Goal: Task Accomplishment & Management: Use online tool/utility

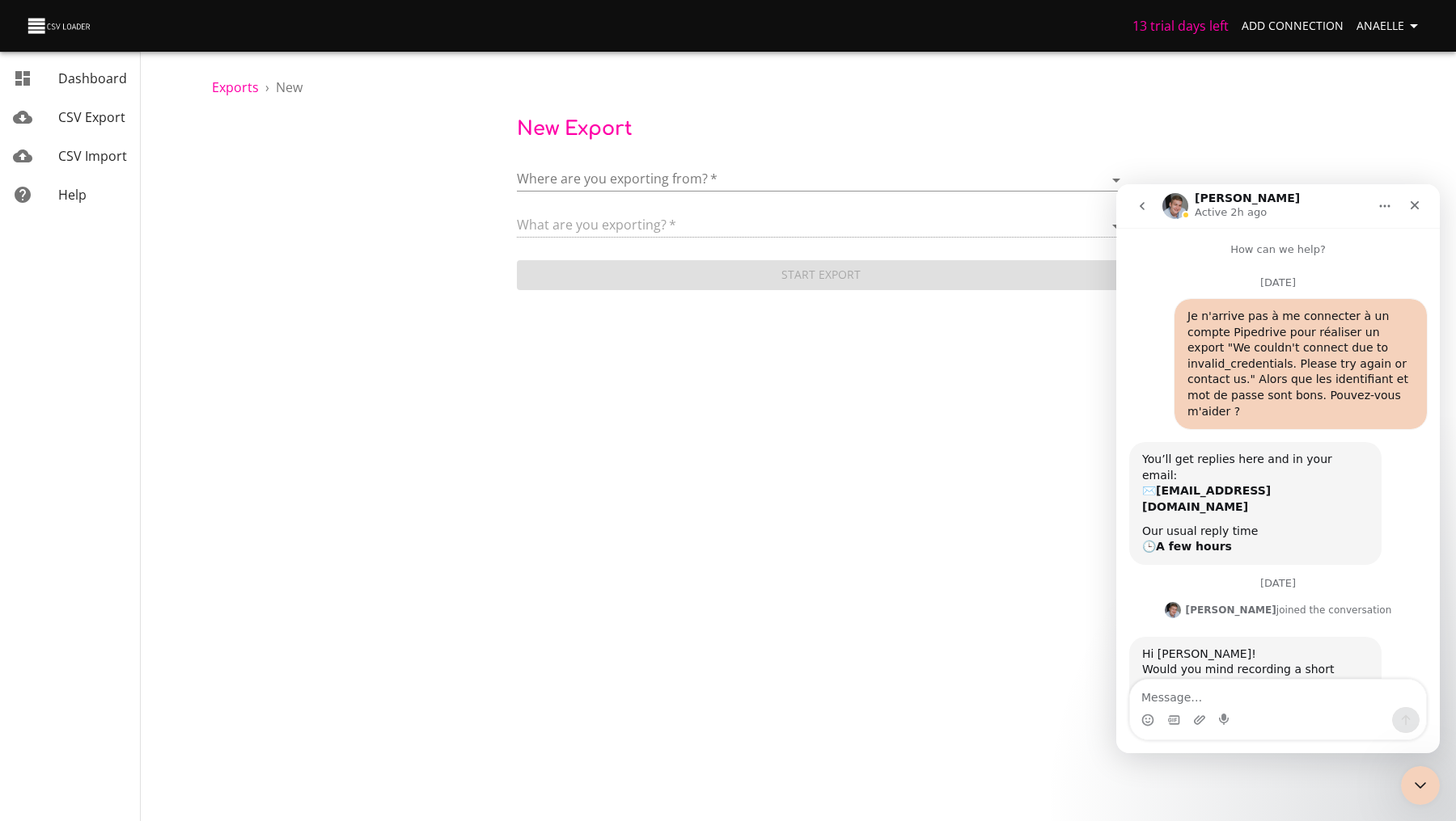
scroll to position [4, 0]
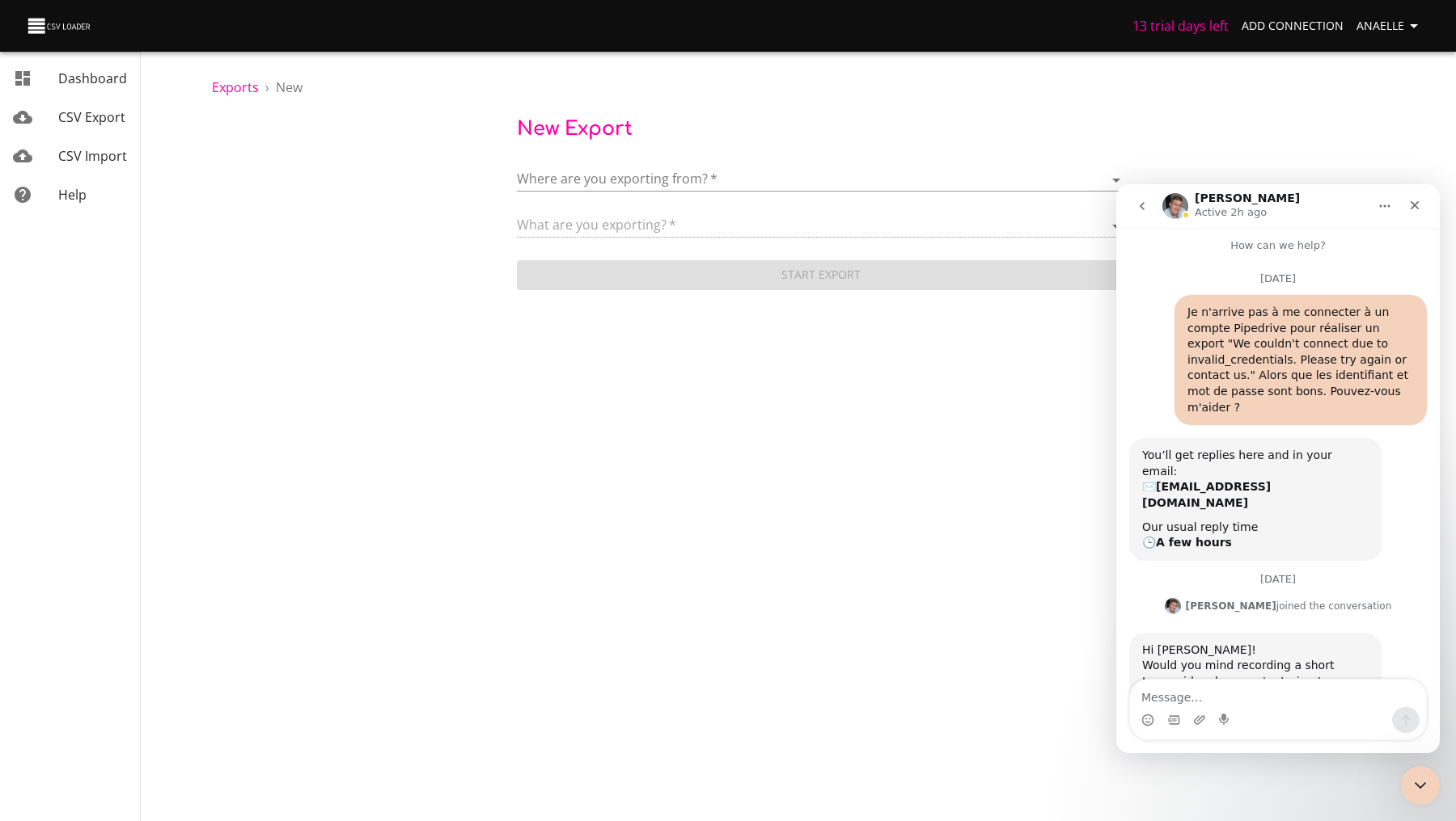
click at [1372, 798] on body "13 trial days left Add Connection Anaelle Dashboard CSV Export CSV Import Help …" at bounding box center [728, 410] width 1456 height 821
click at [1051, 293] on form "Where are you exporting from?   * ​ What are you exporting?   * Start Export" at bounding box center [821, 221] width 609 height 144
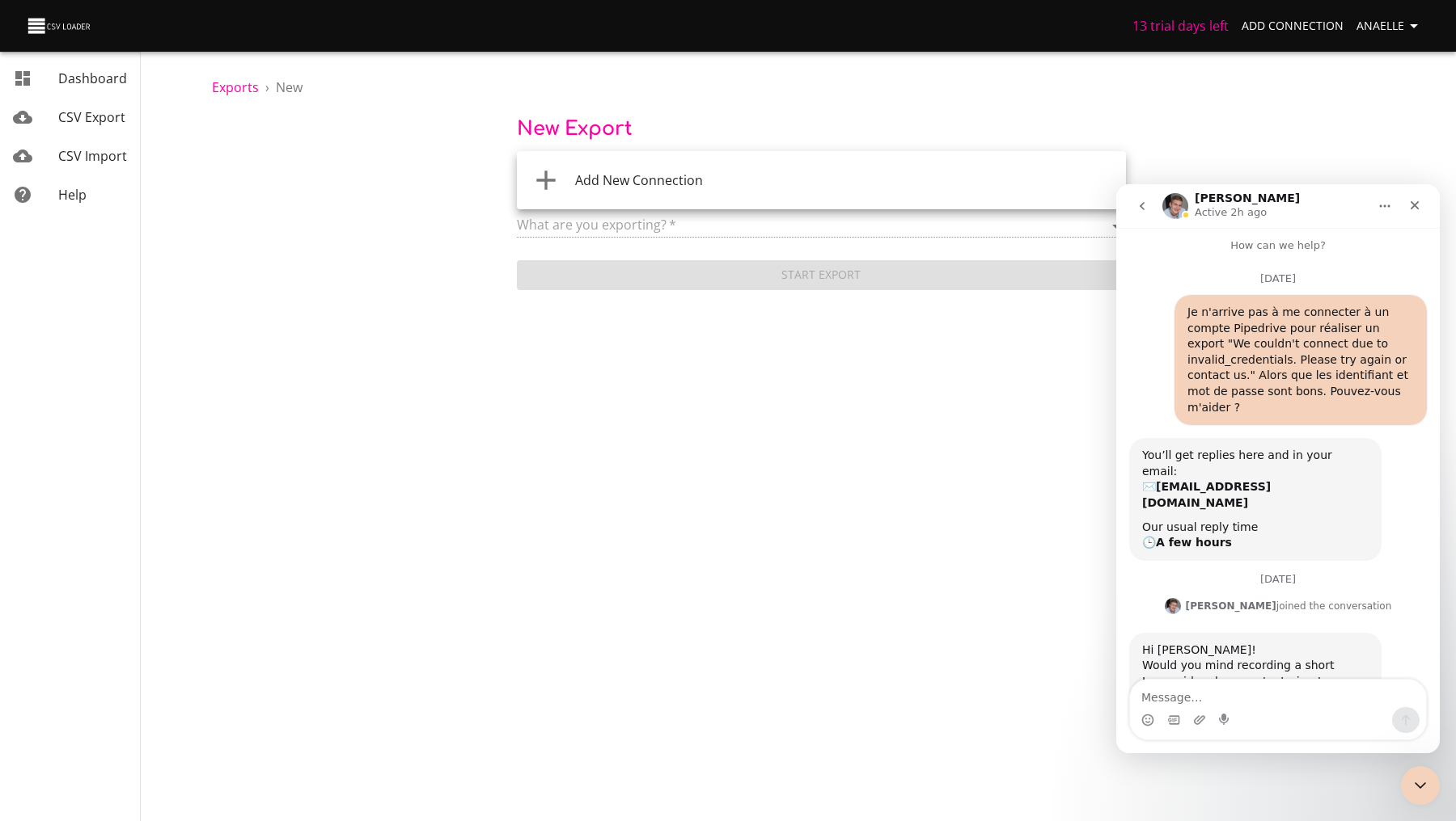
click at [702, 173] on body "13 trial days left Add Connection Anaelle Dashboard CSV Export CSV Import Help …" at bounding box center [728, 410] width 1456 height 821
click at [698, 190] on li "Add New Connection" at bounding box center [821, 180] width 609 height 46
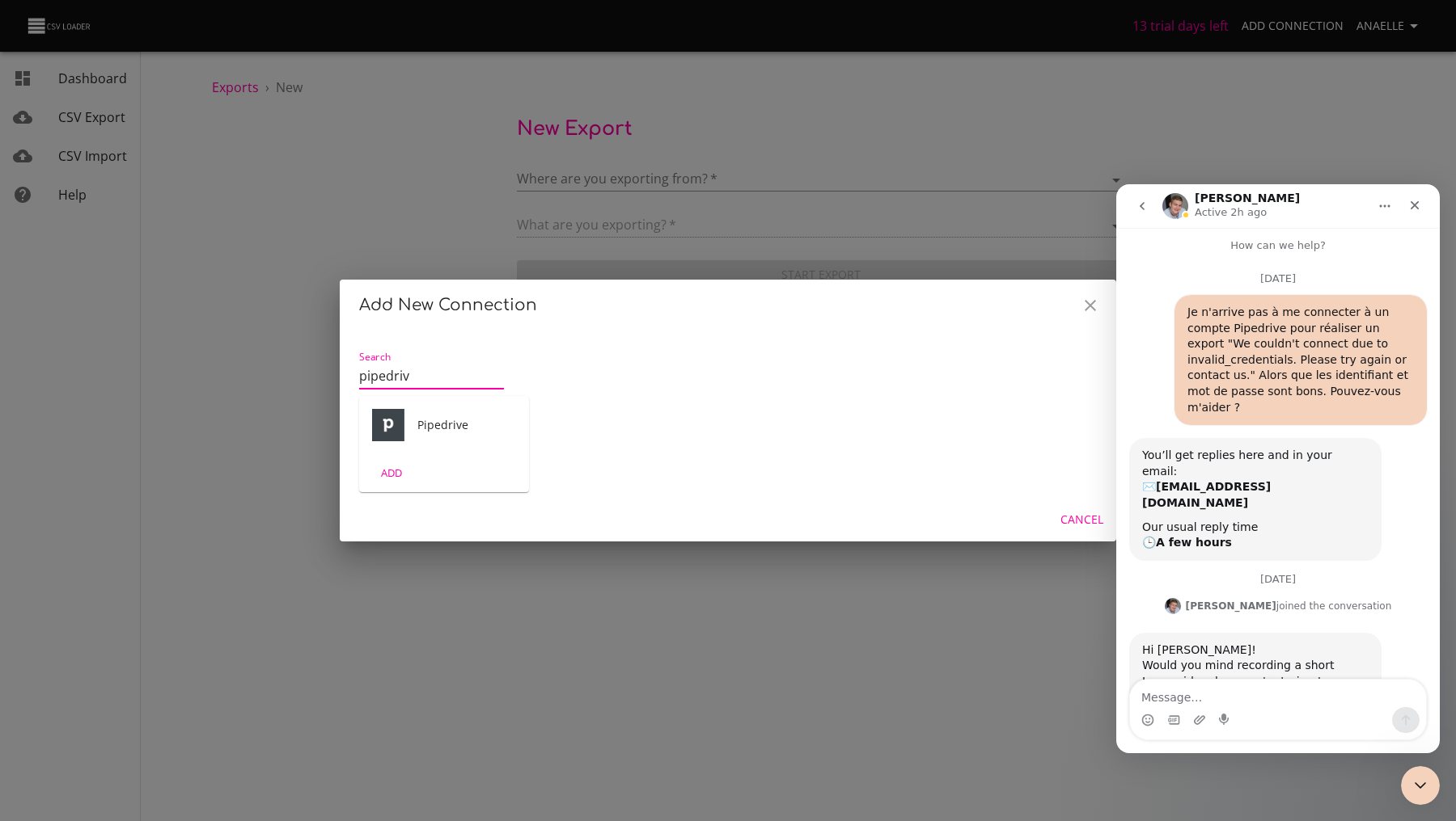
type input "pipedrive"
click at [415, 429] on div "Pipedrive" at bounding box center [444, 425] width 170 height 59
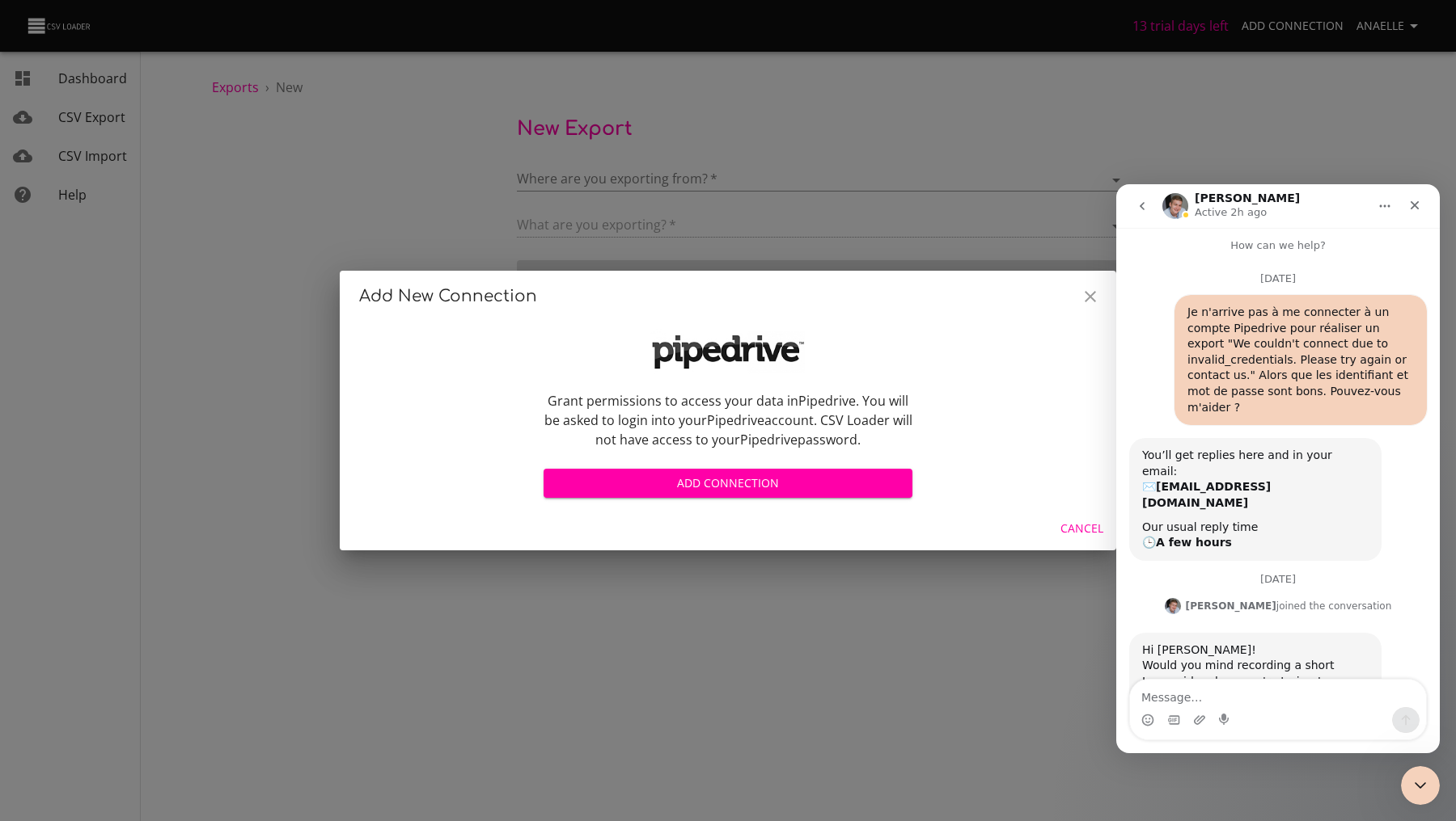
click at [613, 488] on span "Add Connection" at bounding box center [727, 484] width 343 height 20
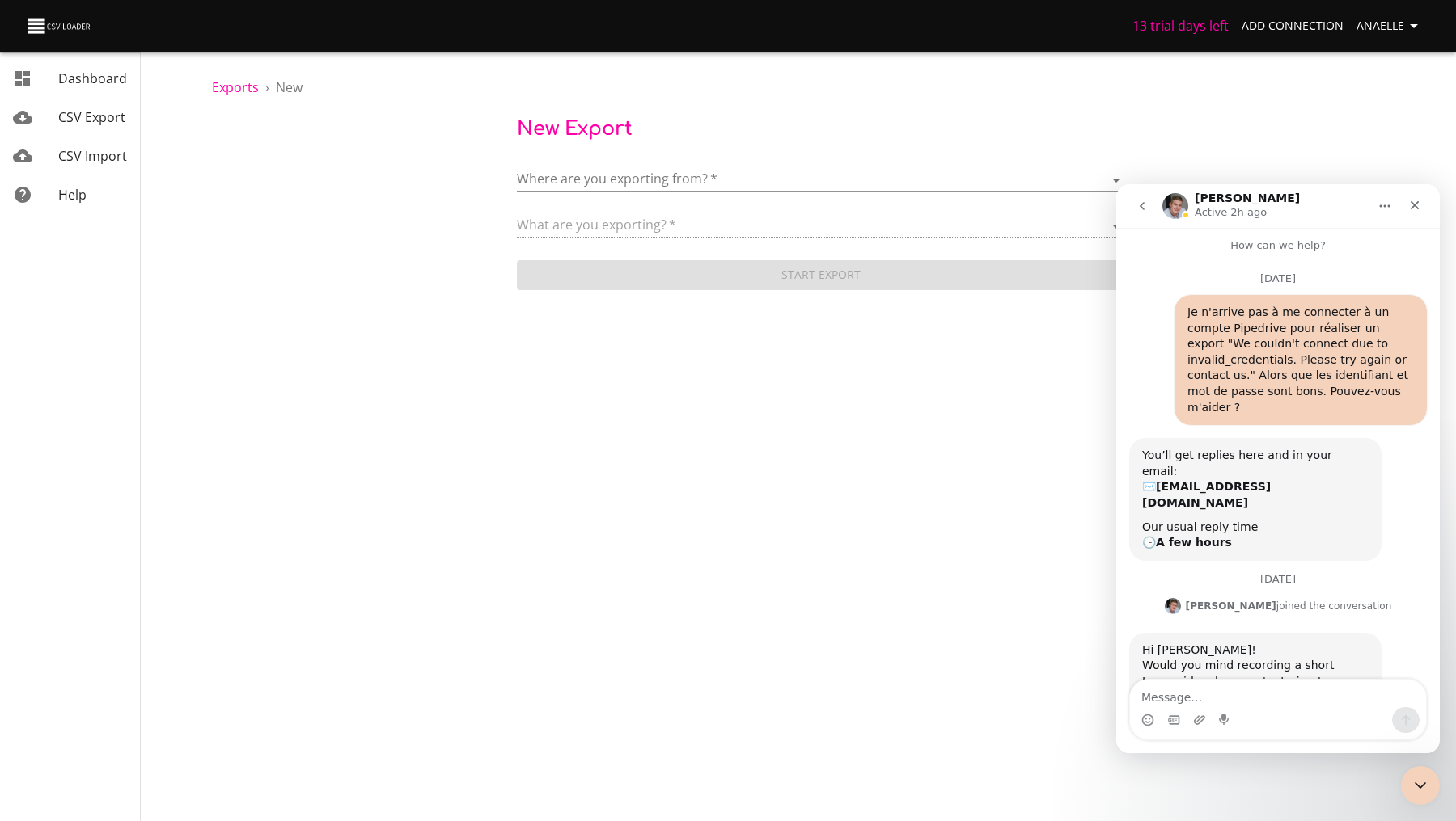
click at [848, 624] on body "13 trial days left Add Connection Anaelle Dashboard CSV Export CSV Import Help …" at bounding box center [728, 410] width 1456 height 821
click at [379, 234] on div "Where are you exporting from?   * ​ What are you exporting?   * Start Export" at bounding box center [821, 221] width 1218 height 144
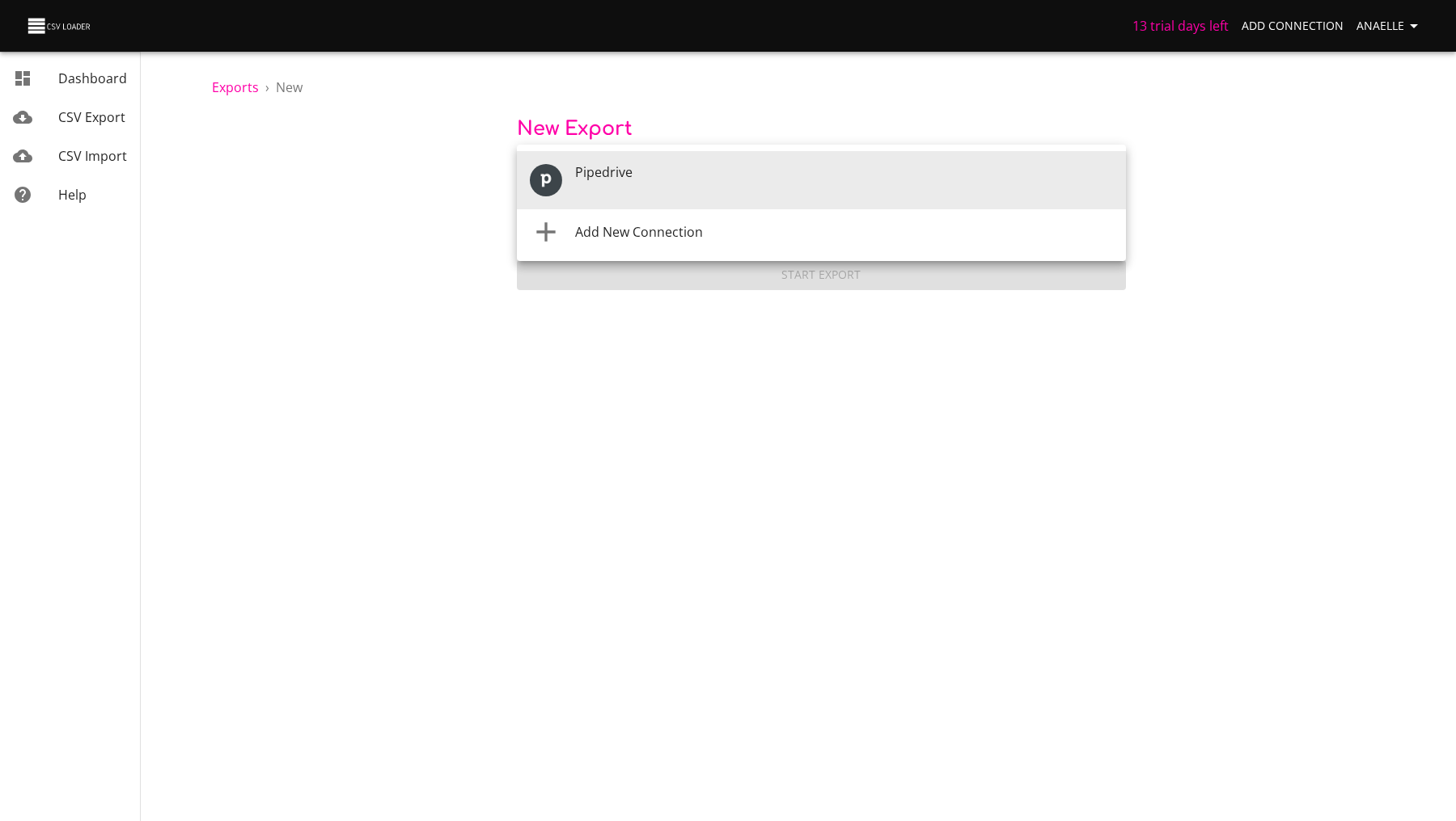
click at [597, 189] on body "13 trial days left Add Connection Anaelle Dashboard CSV Export CSV Import Help …" at bounding box center [728, 410] width 1456 height 821
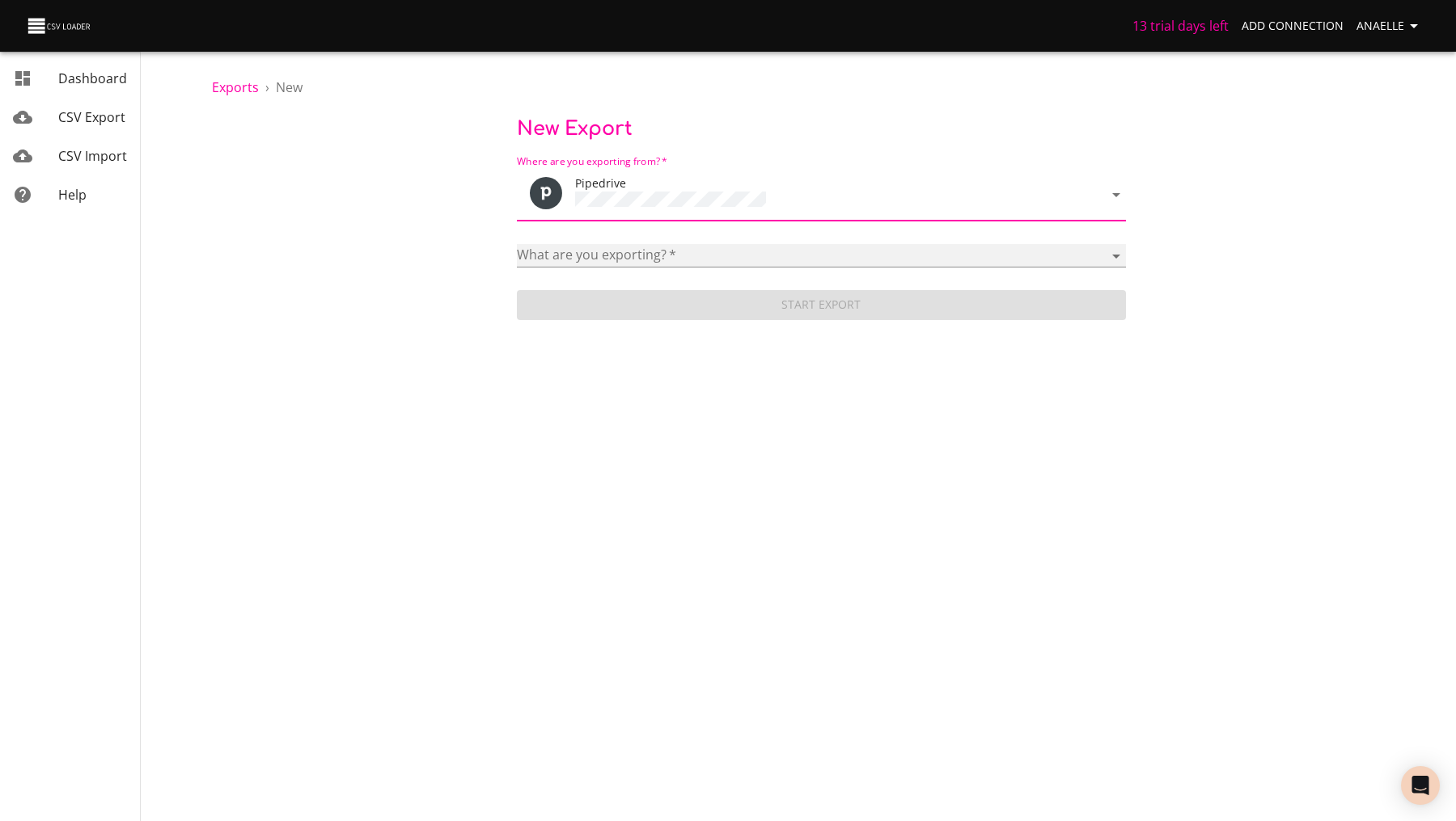
click at [625, 258] on select "Activities Activity Types Deal Products Deals Email Threads Emails Notes Organi…" at bounding box center [821, 256] width 609 height 24
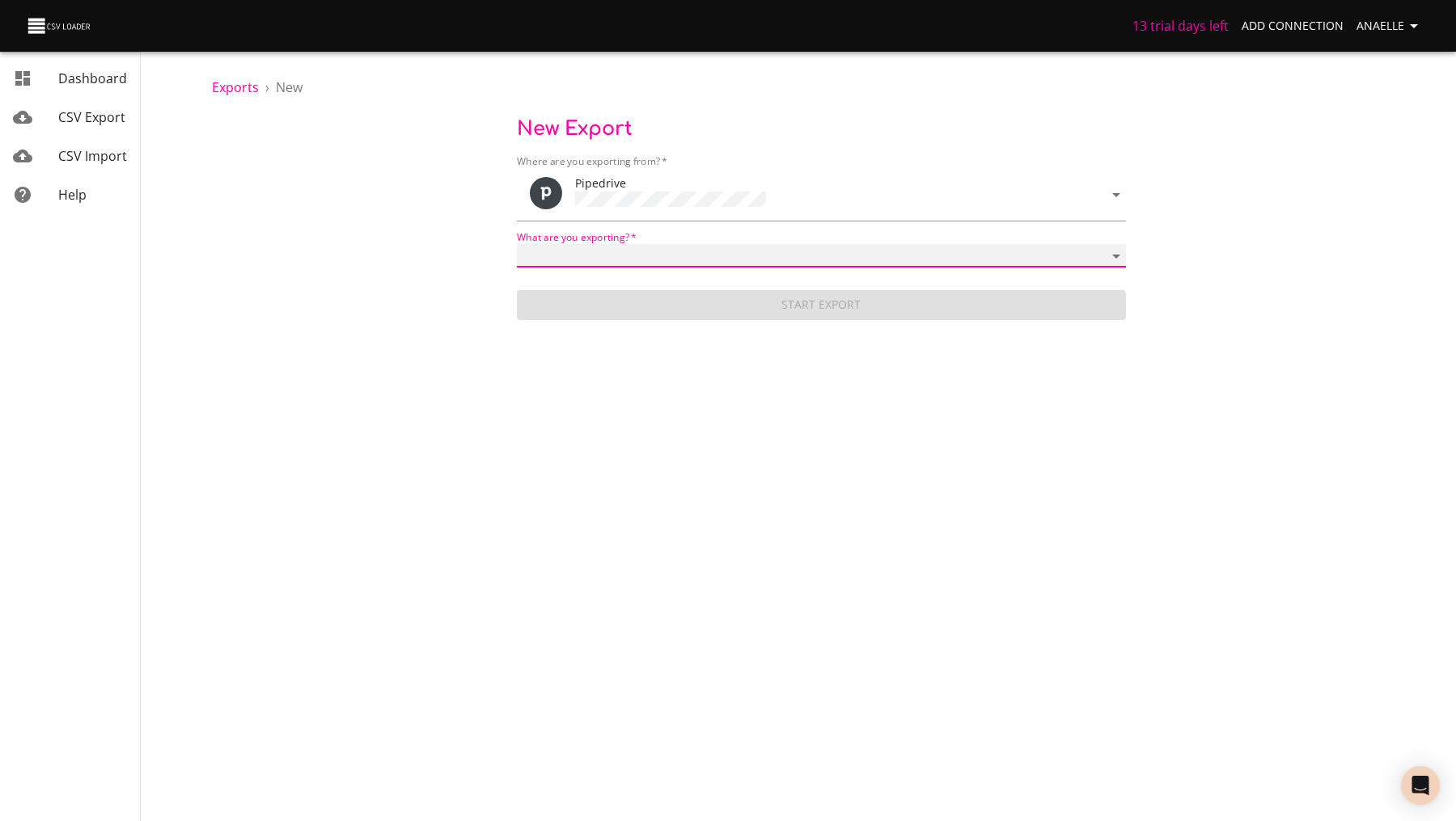
select select "mail_messages"
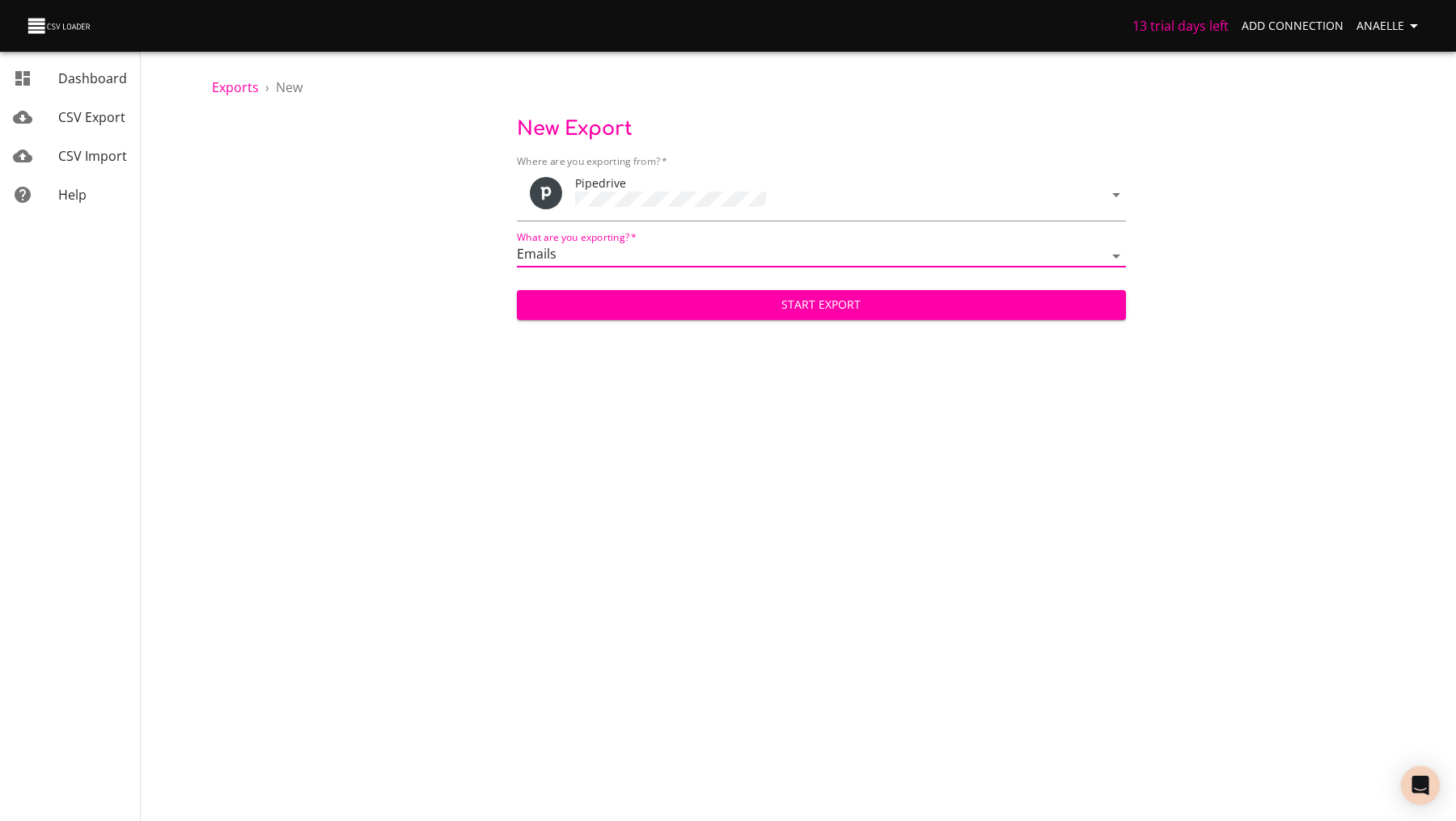
click at [641, 311] on span "Start Export" at bounding box center [820, 305] width 583 height 20
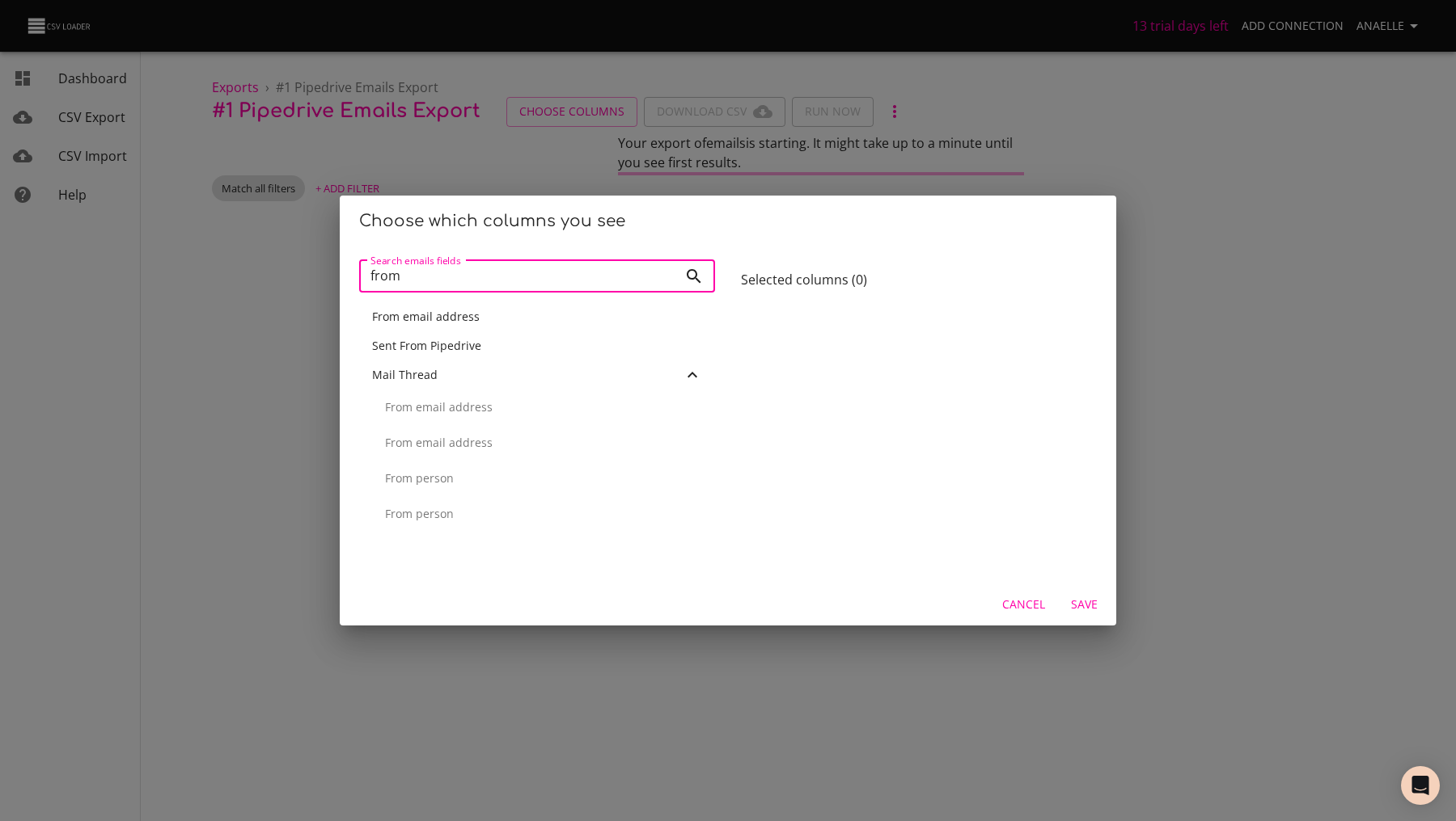
click at [466, 315] on span "From email address" at bounding box center [426, 316] width 108 height 16
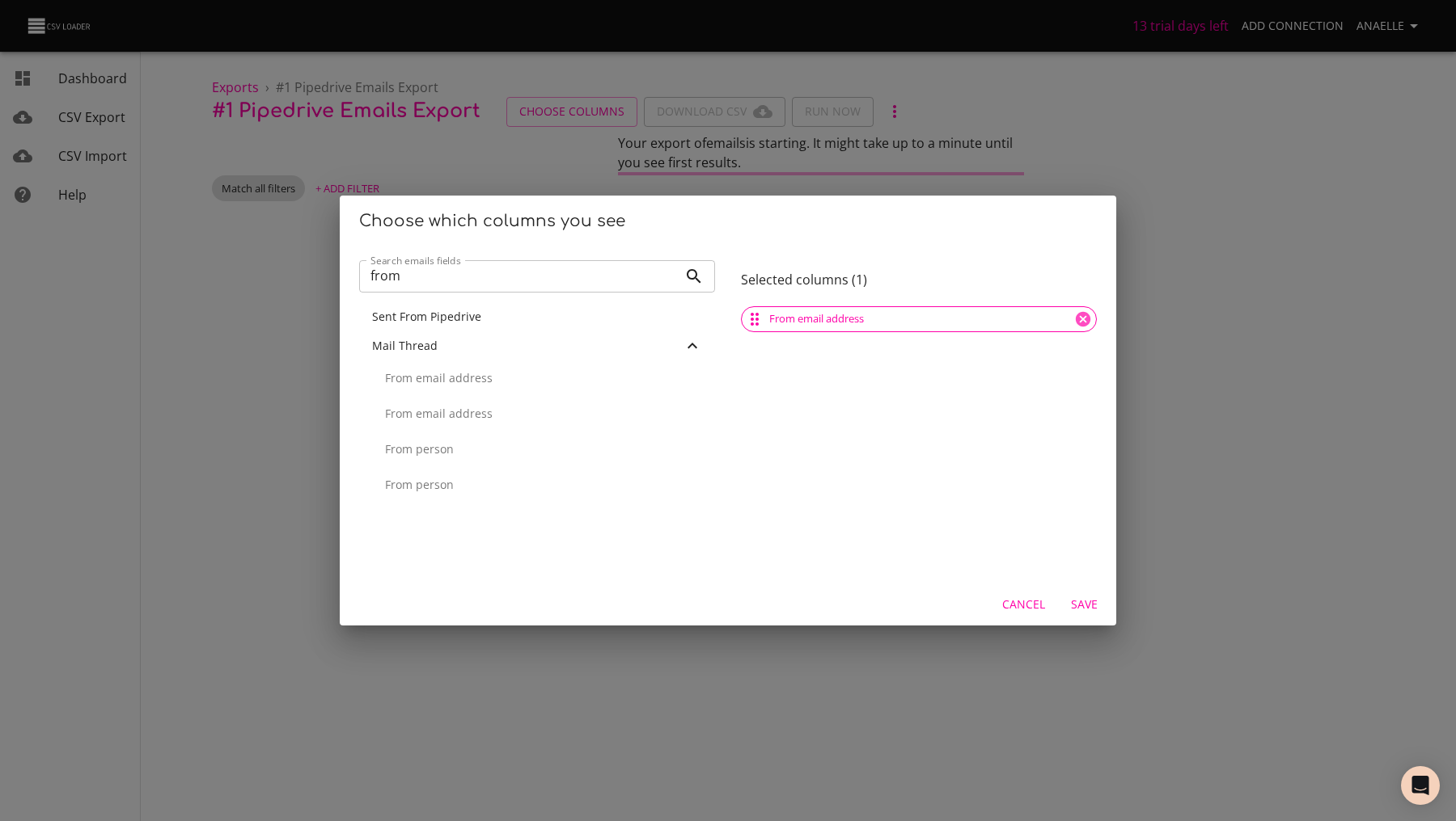
click at [436, 278] on input "from" at bounding box center [519, 276] width 318 height 32
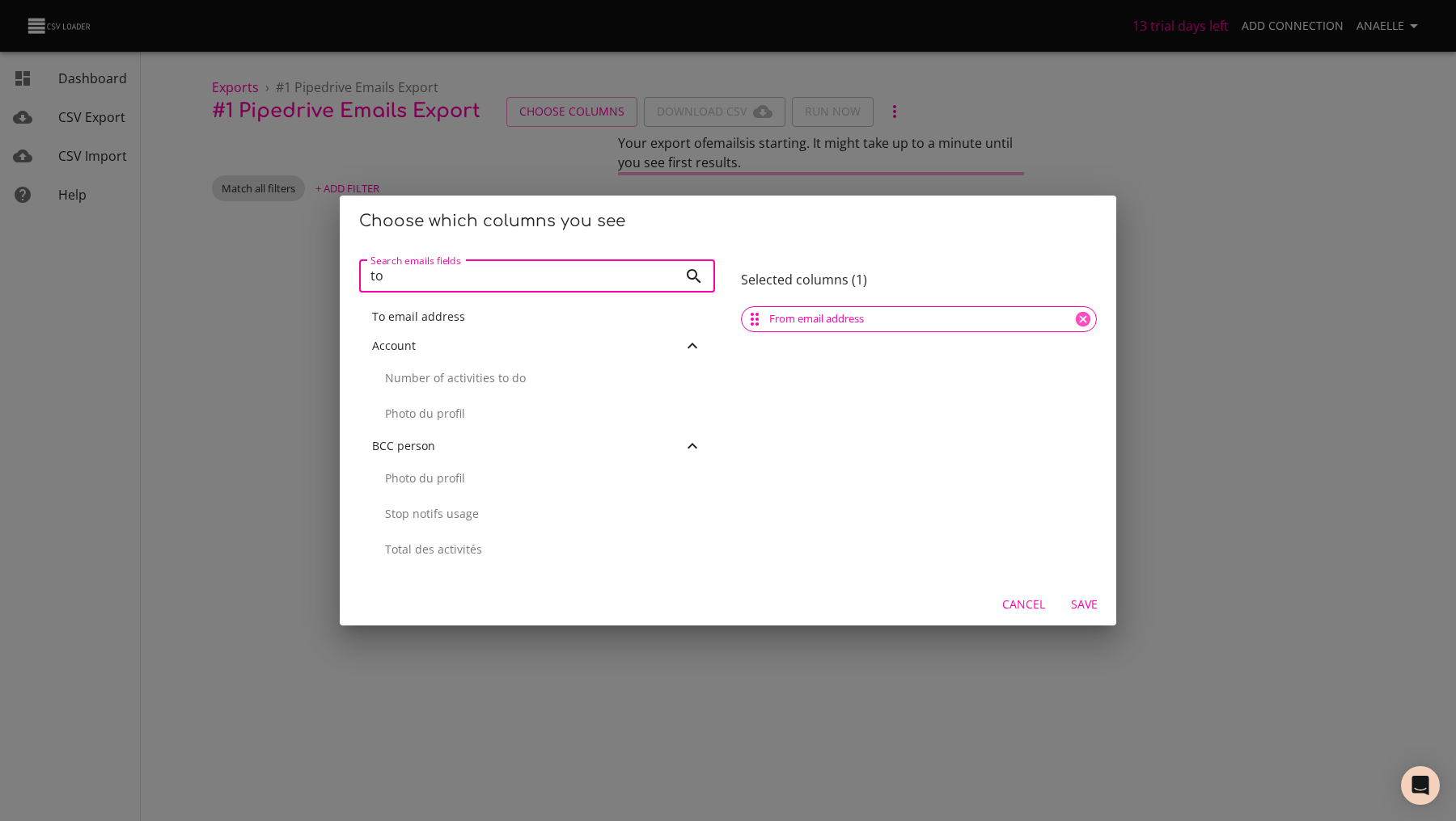
type input "to"
click at [426, 312] on span "To email address" at bounding box center [419, 316] width 93 height 16
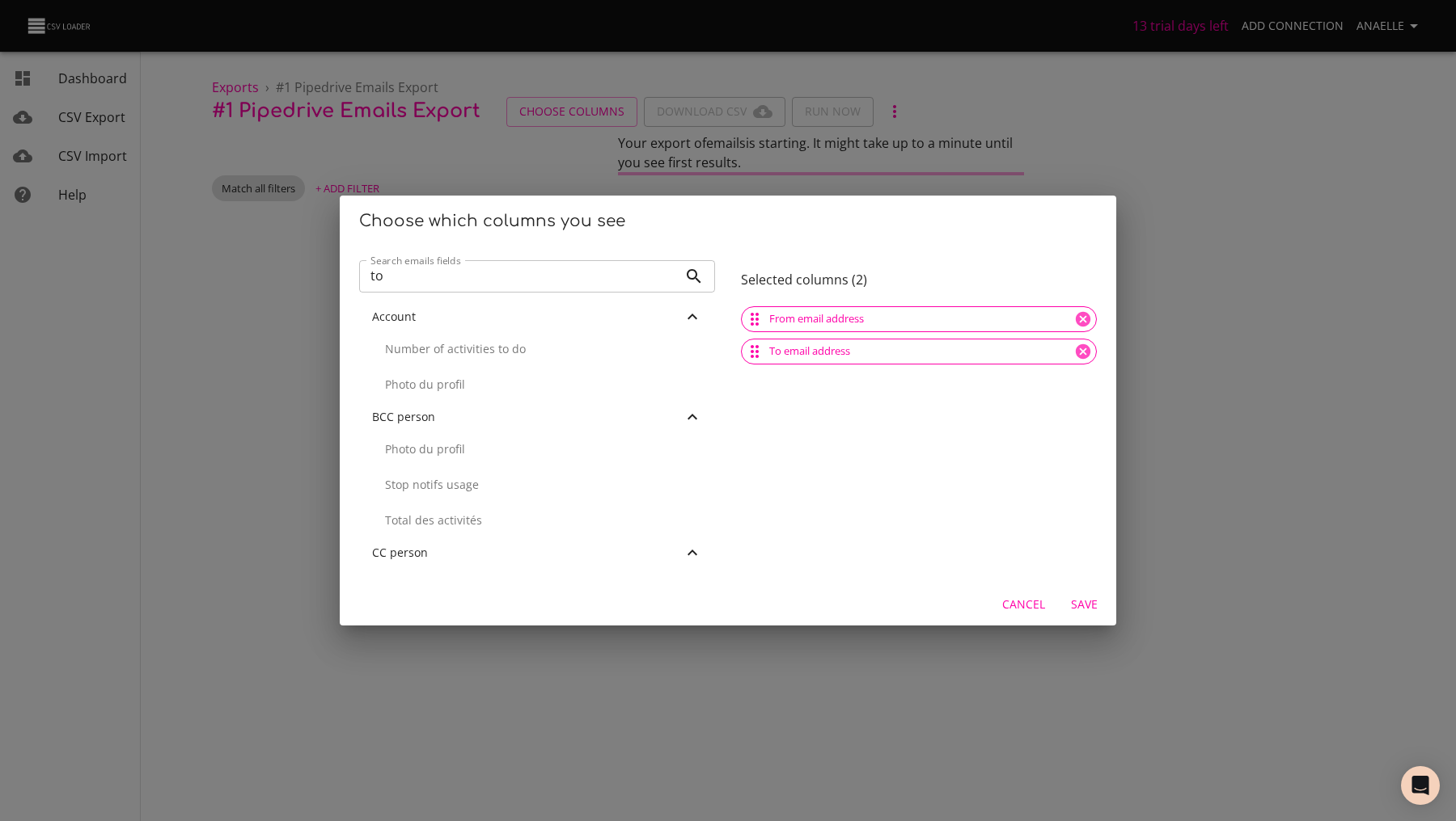
click at [435, 276] on input "to" at bounding box center [519, 276] width 318 height 32
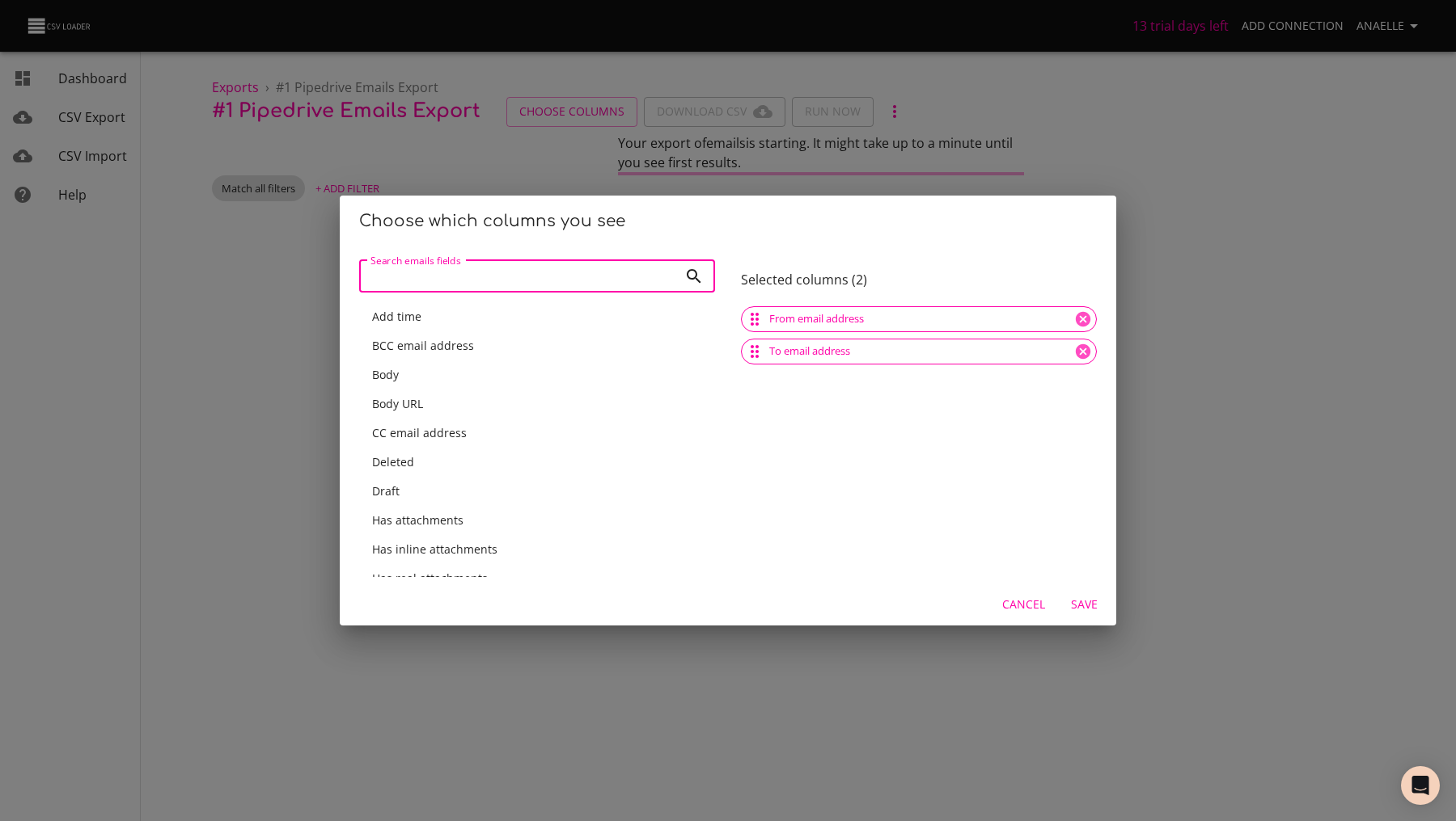
scroll to position [7, 0]
click at [465, 373] on div "Body" at bounding box center [537, 368] width 330 height 16
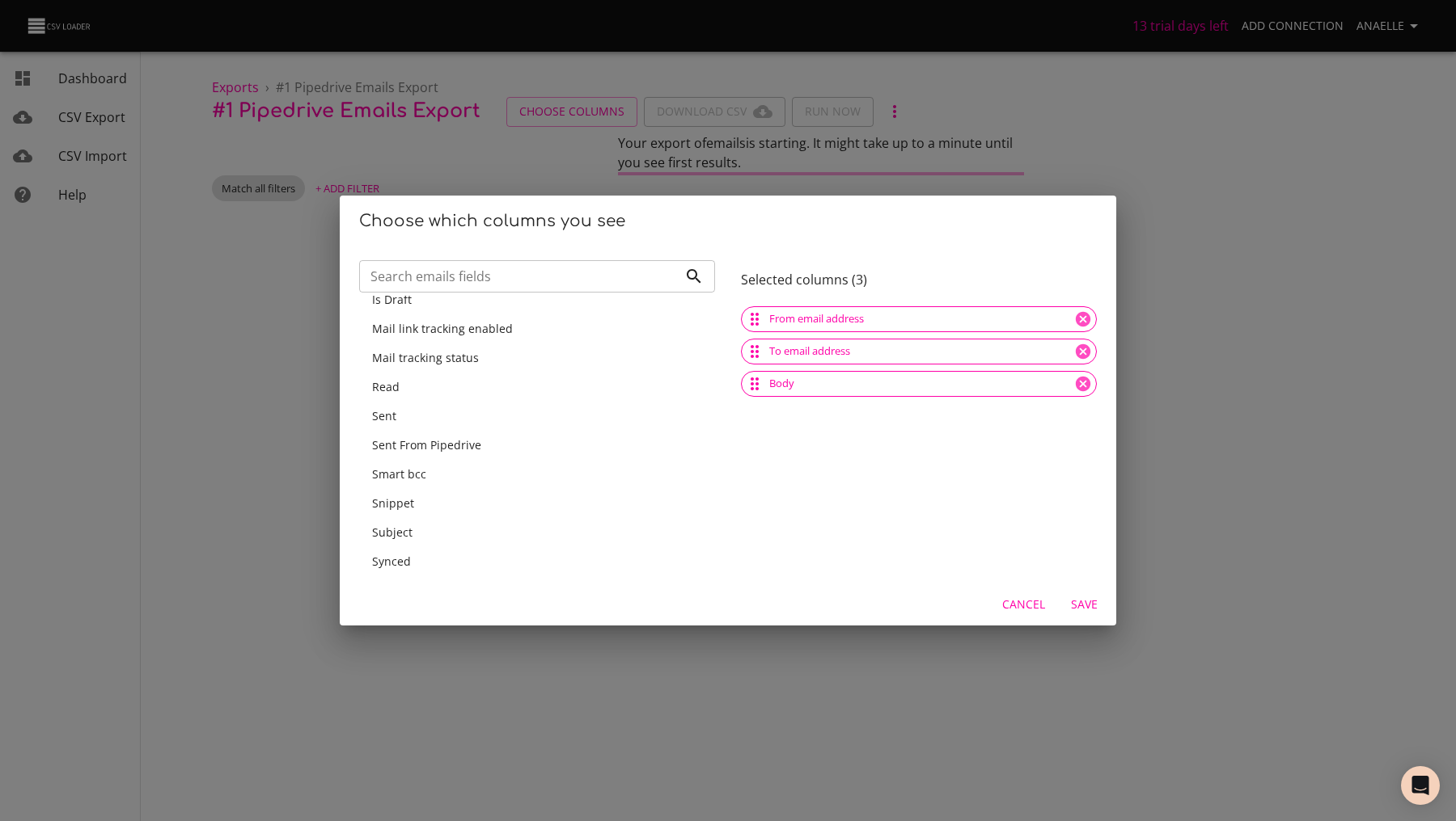
scroll to position [362, 0]
click at [465, 471] on div "Subject" at bounding box center [537, 479] width 330 height 16
click at [460, 409] on div "Update time" at bounding box center [537, 414] width 330 height 16
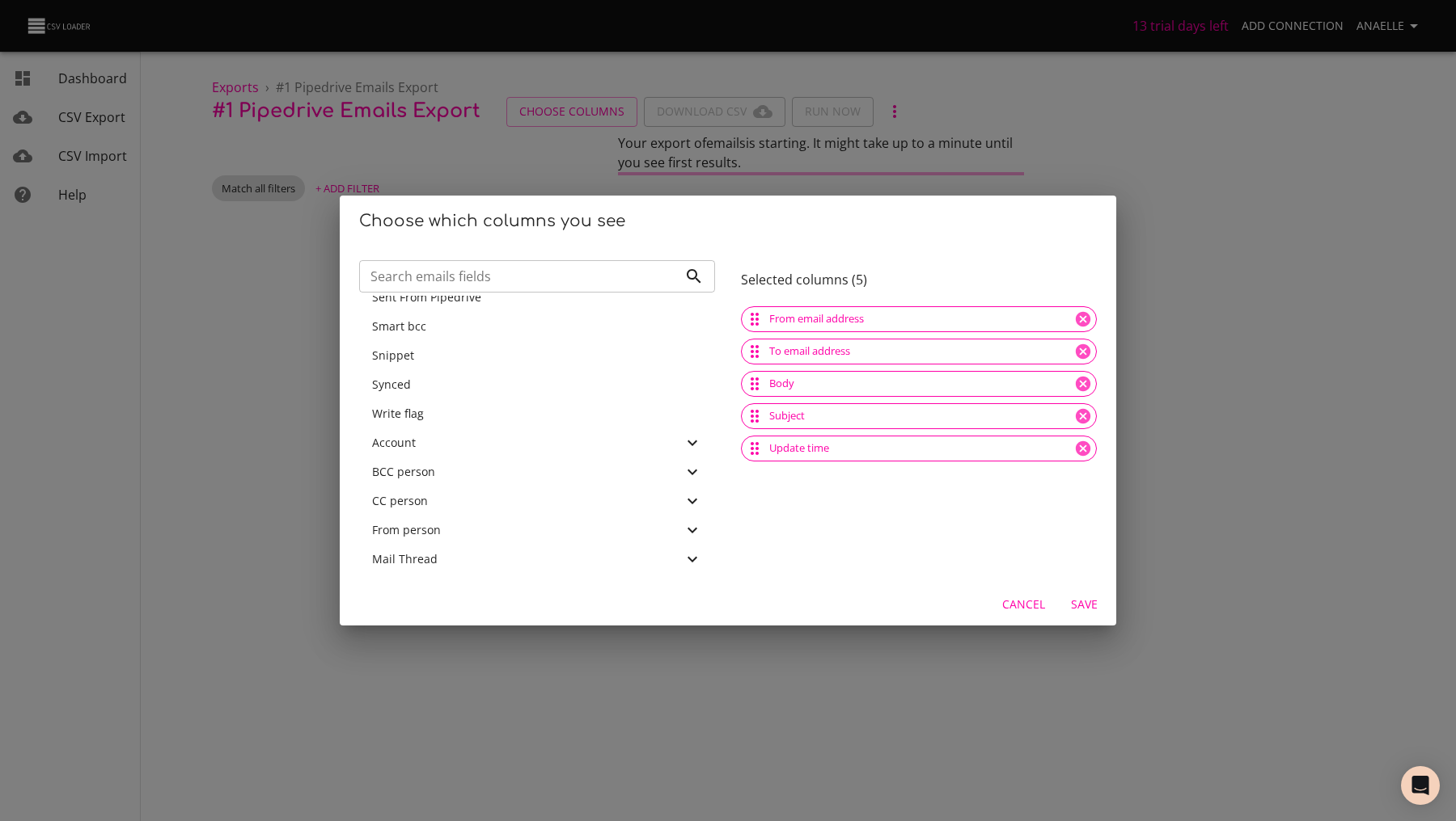
click at [460, 443] on div "Account" at bounding box center [528, 443] width 311 height 16
click at [460, 361] on p "ID" at bounding box center [543, 367] width 317 height 16
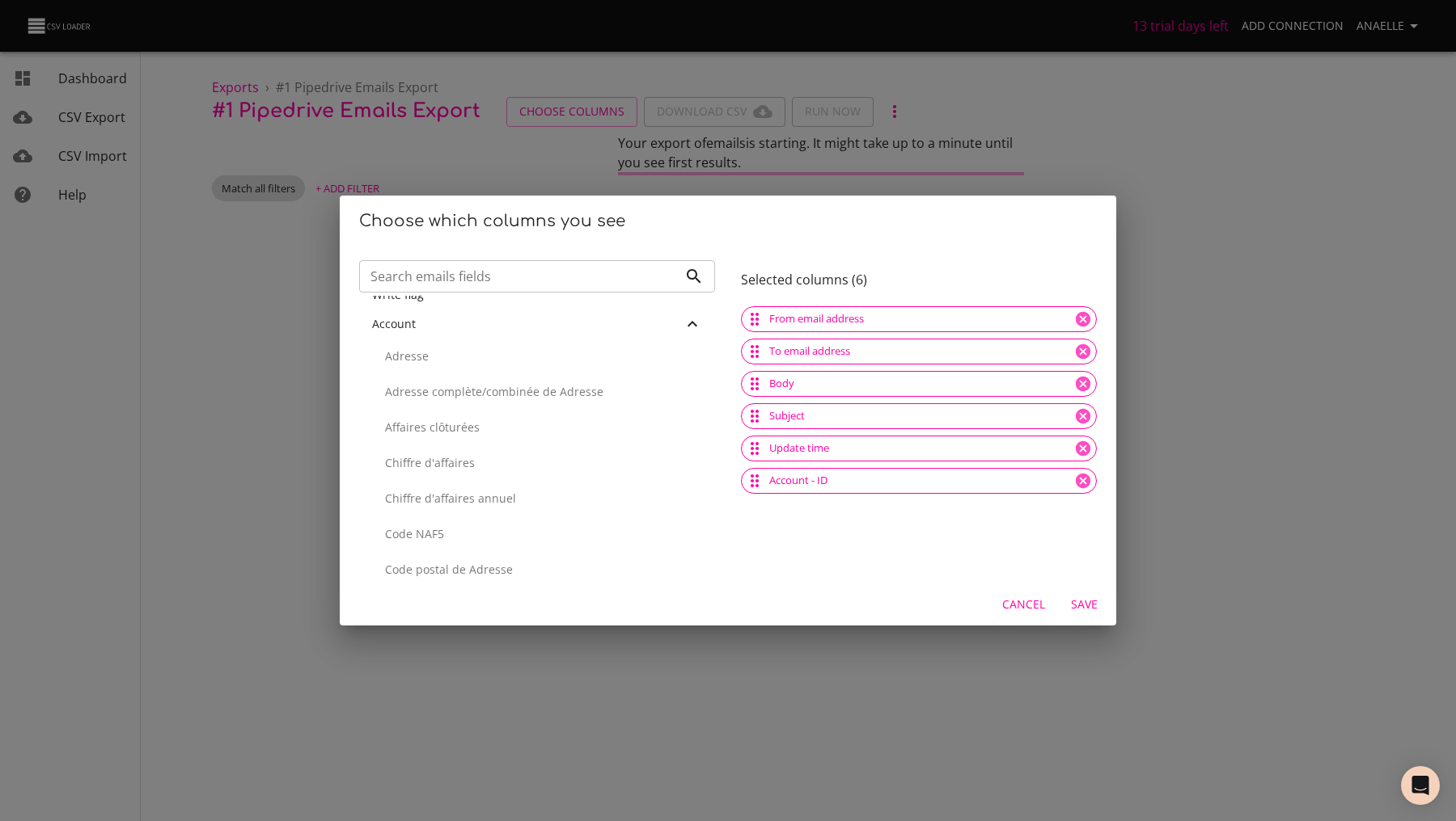
scroll to position [464, 0]
click at [451, 429] on div "Account" at bounding box center [528, 436] width 311 height 16
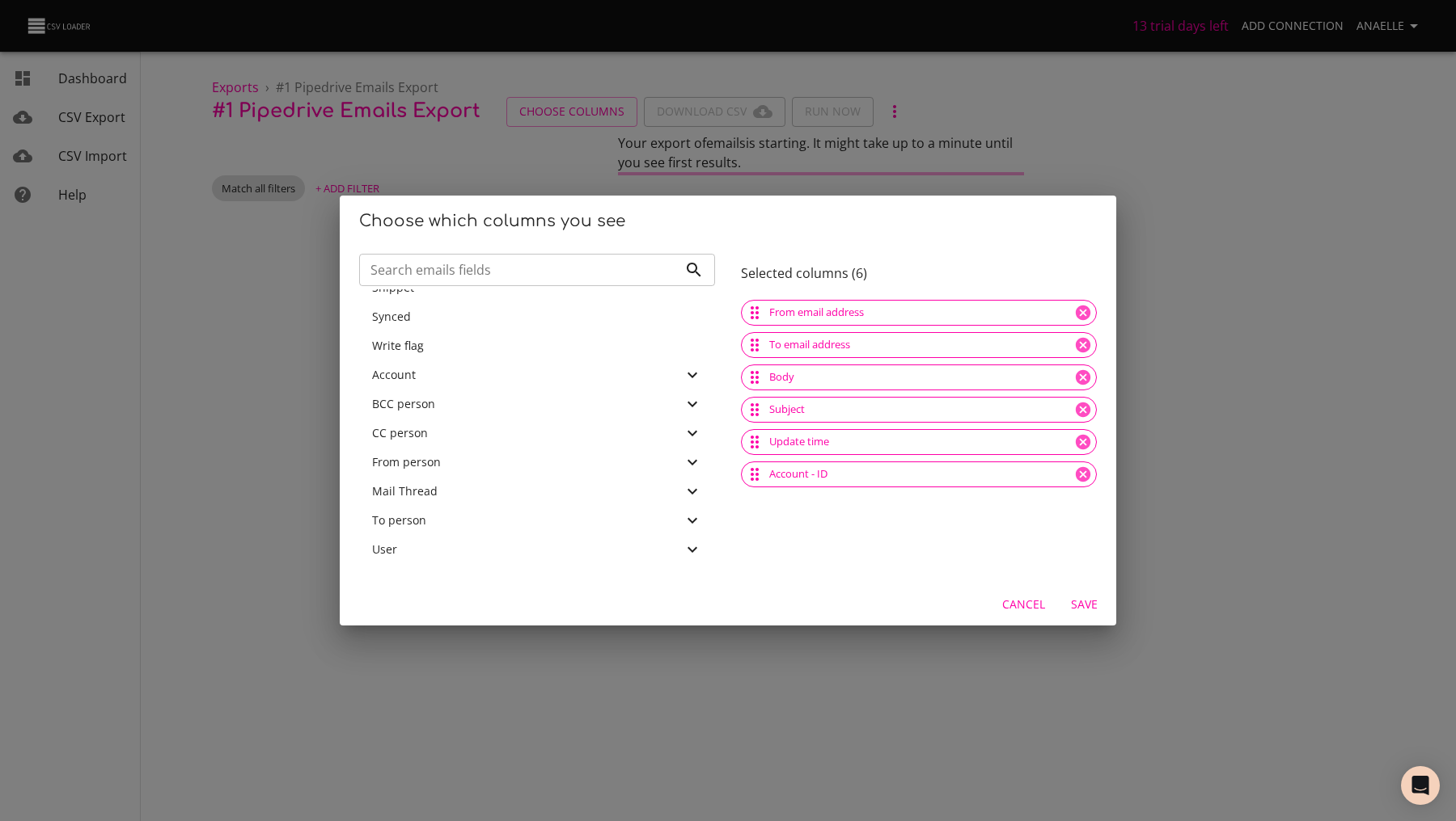
scroll to position [517, 0]
click at [450, 513] on div "To person" at bounding box center [528, 521] width 311 height 16
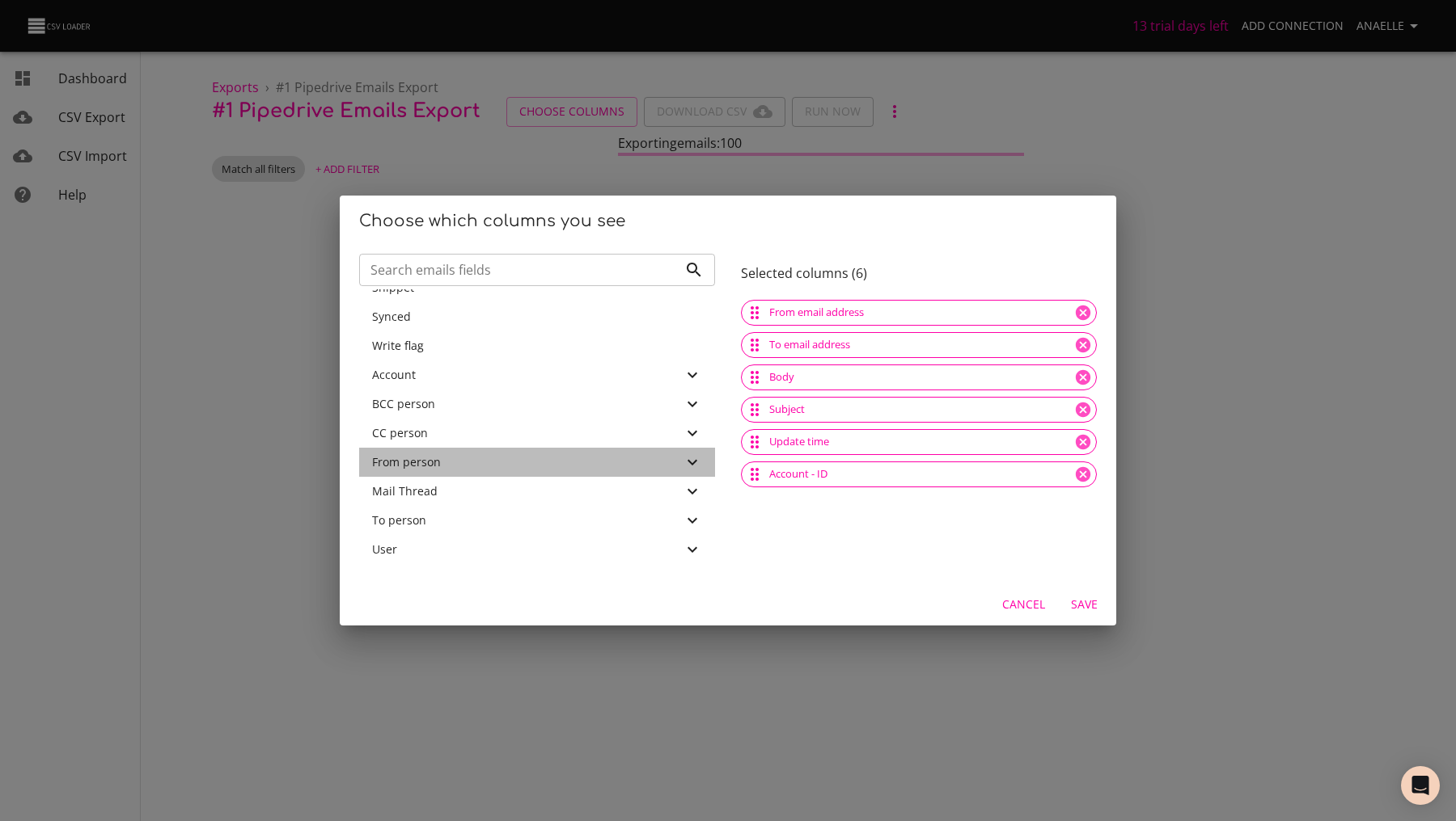
click at [436, 458] on span "From person" at bounding box center [406, 462] width 69 height 16
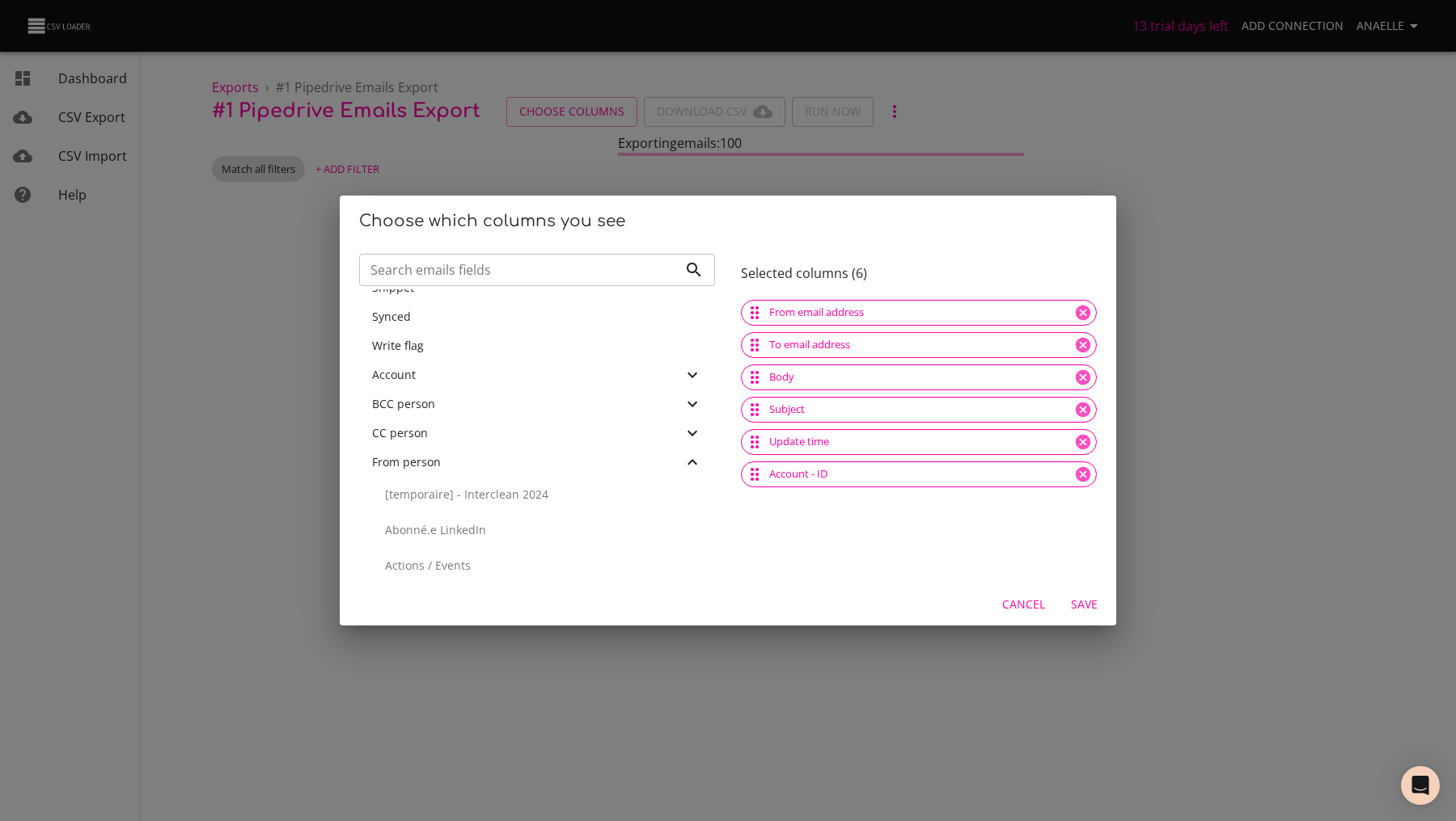
click at [436, 458] on span "From person" at bounding box center [406, 462] width 69 height 16
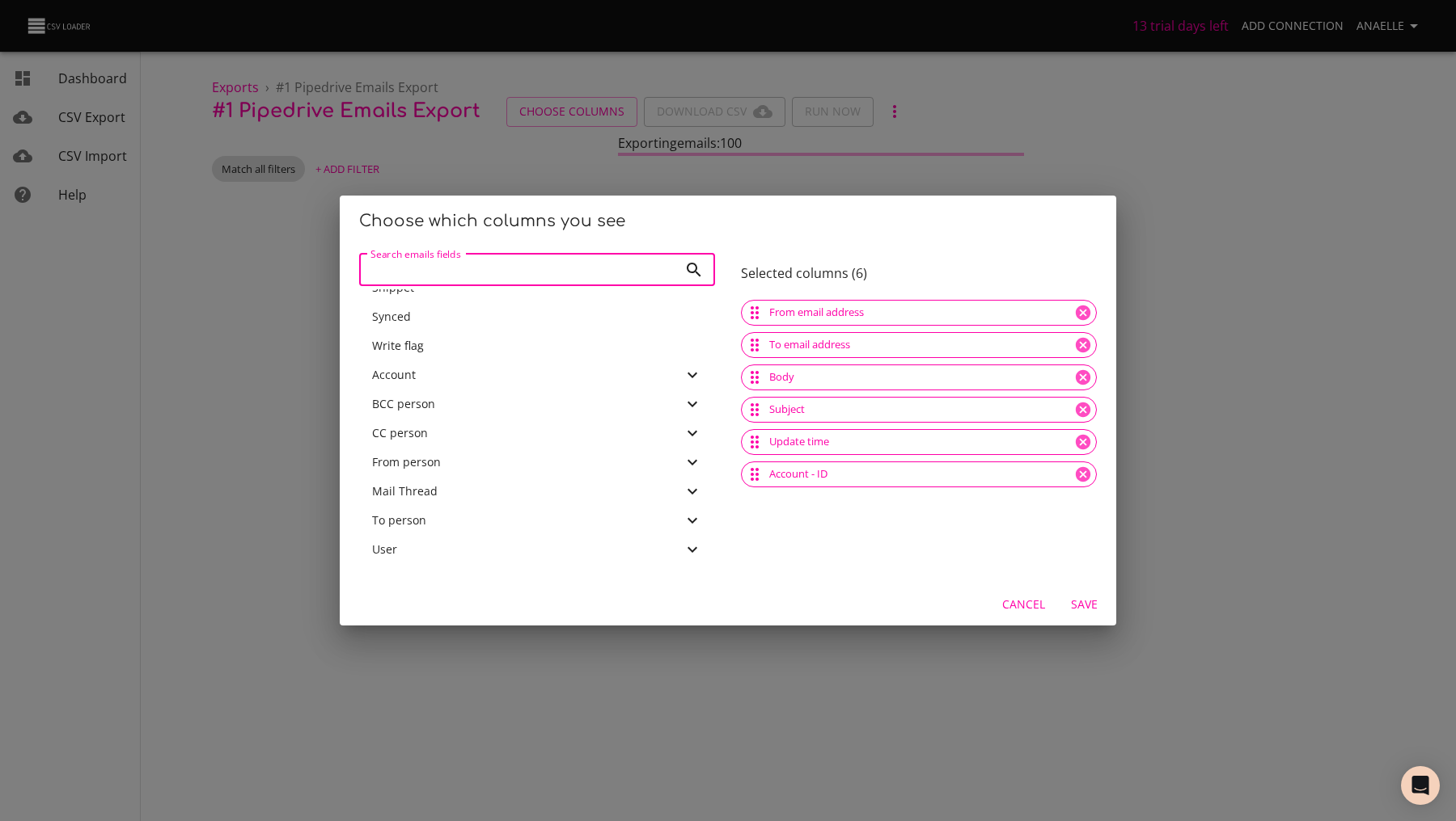
click at [530, 261] on input "Search emails fields" at bounding box center [519, 270] width 318 height 32
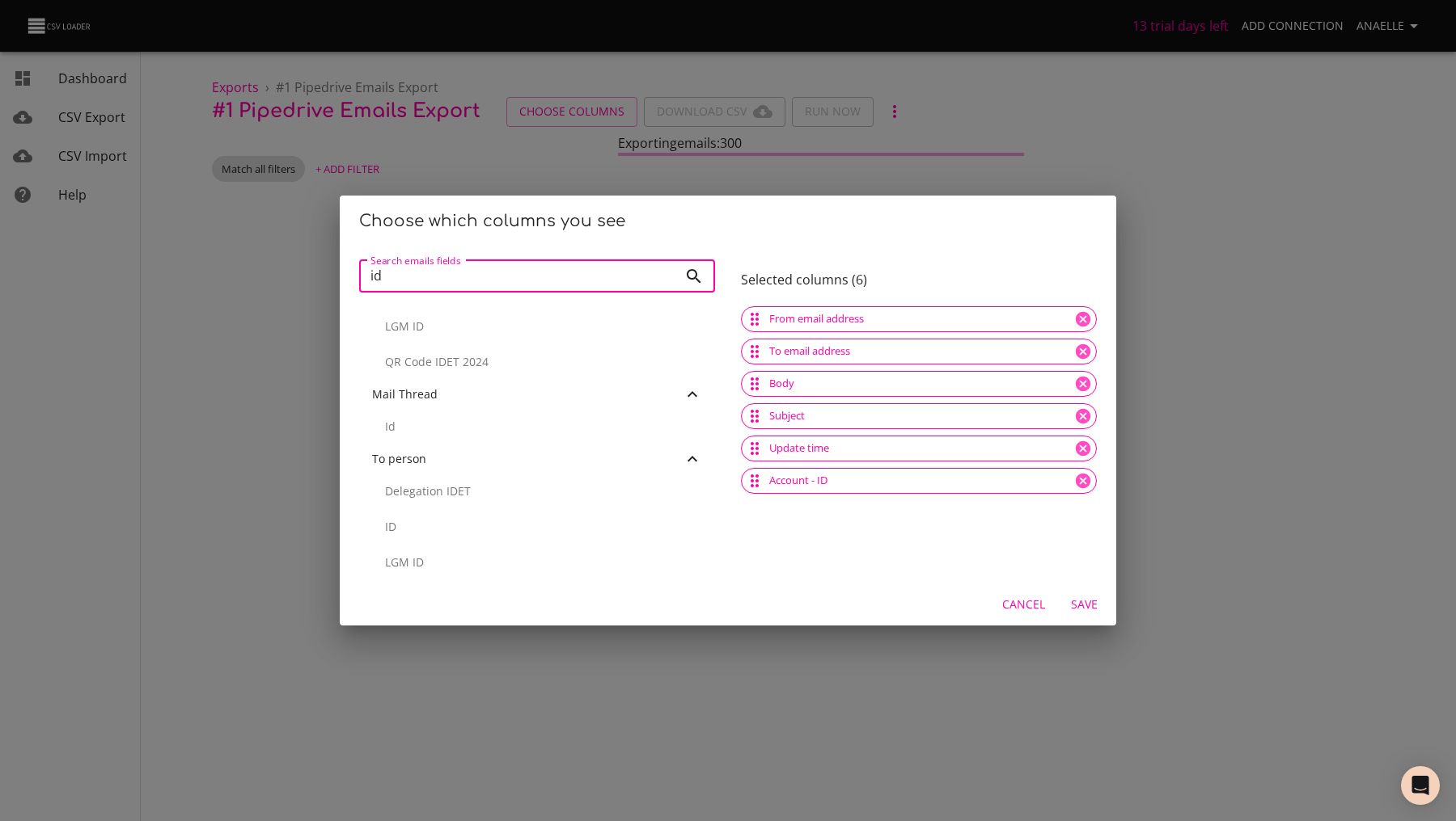
scroll to position [529, 0]
type input "id"
click at [489, 540] on div "ID" at bounding box center [537, 528] width 356 height 36
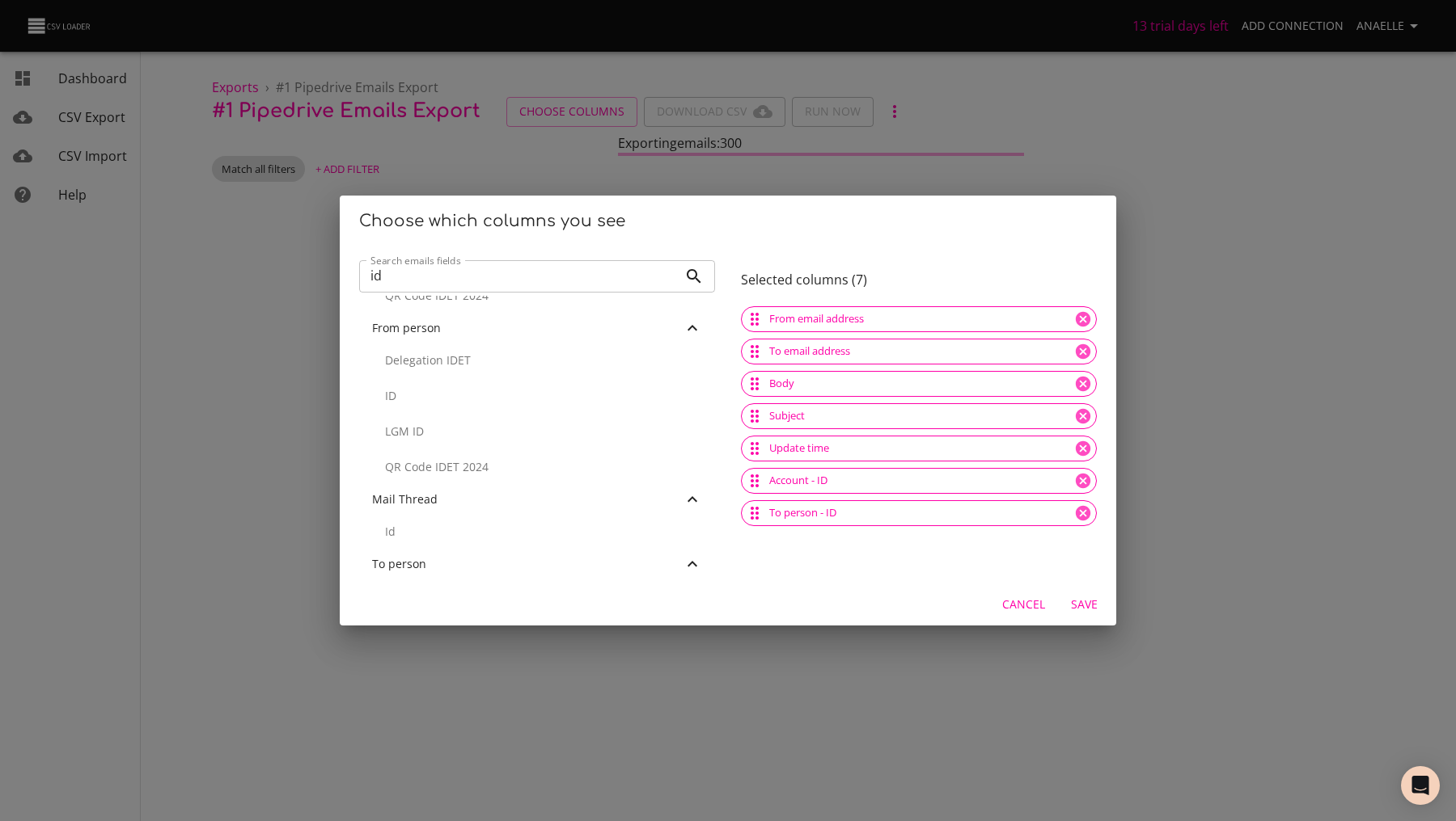
scroll to position [411, 0]
click at [508, 421] on div "ID" at bounding box center [537, 410] width 356 height 36
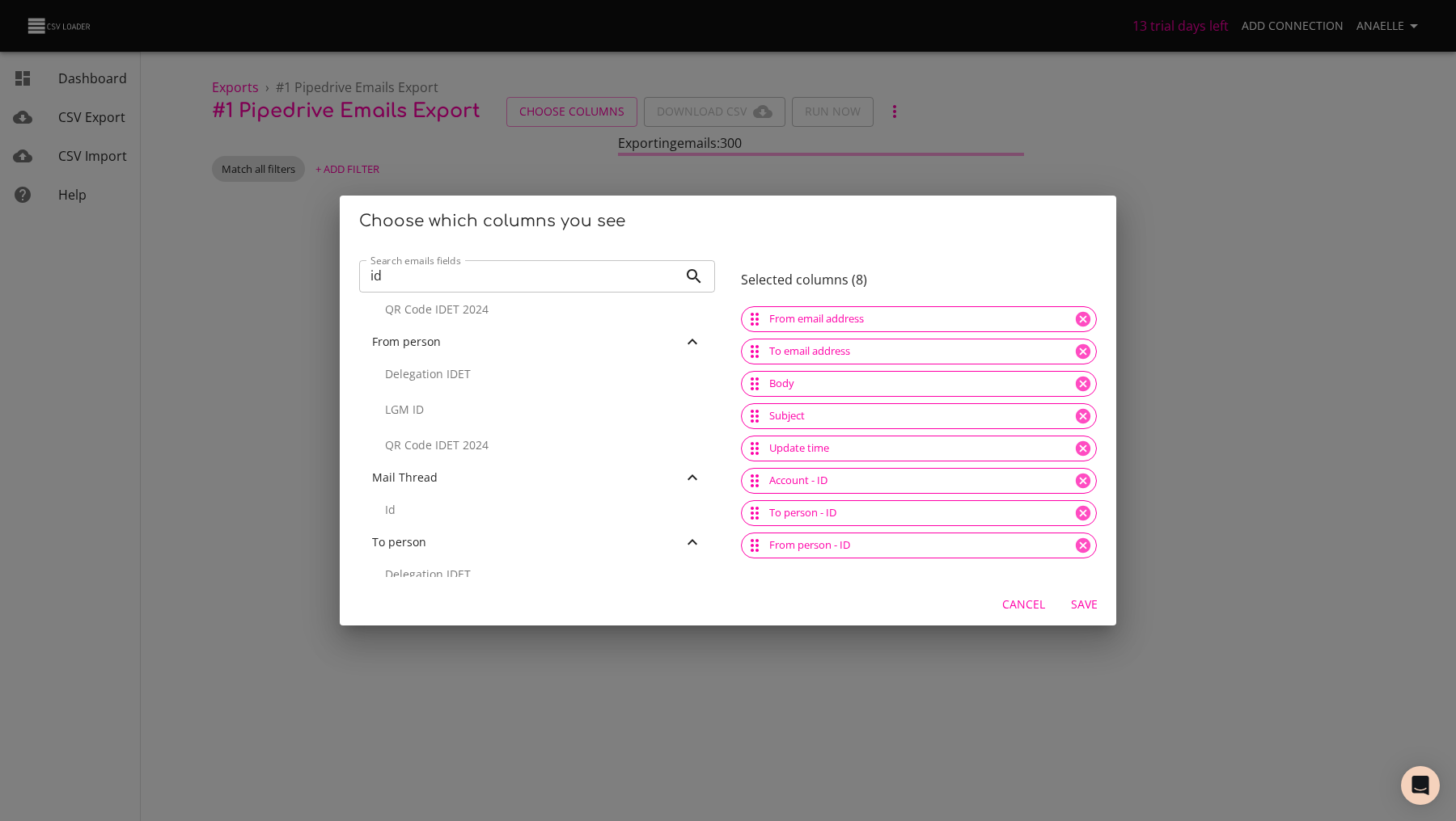
click at [1083, 610] on span "Save" at bounding box center [1084, 605] width 38 height 20
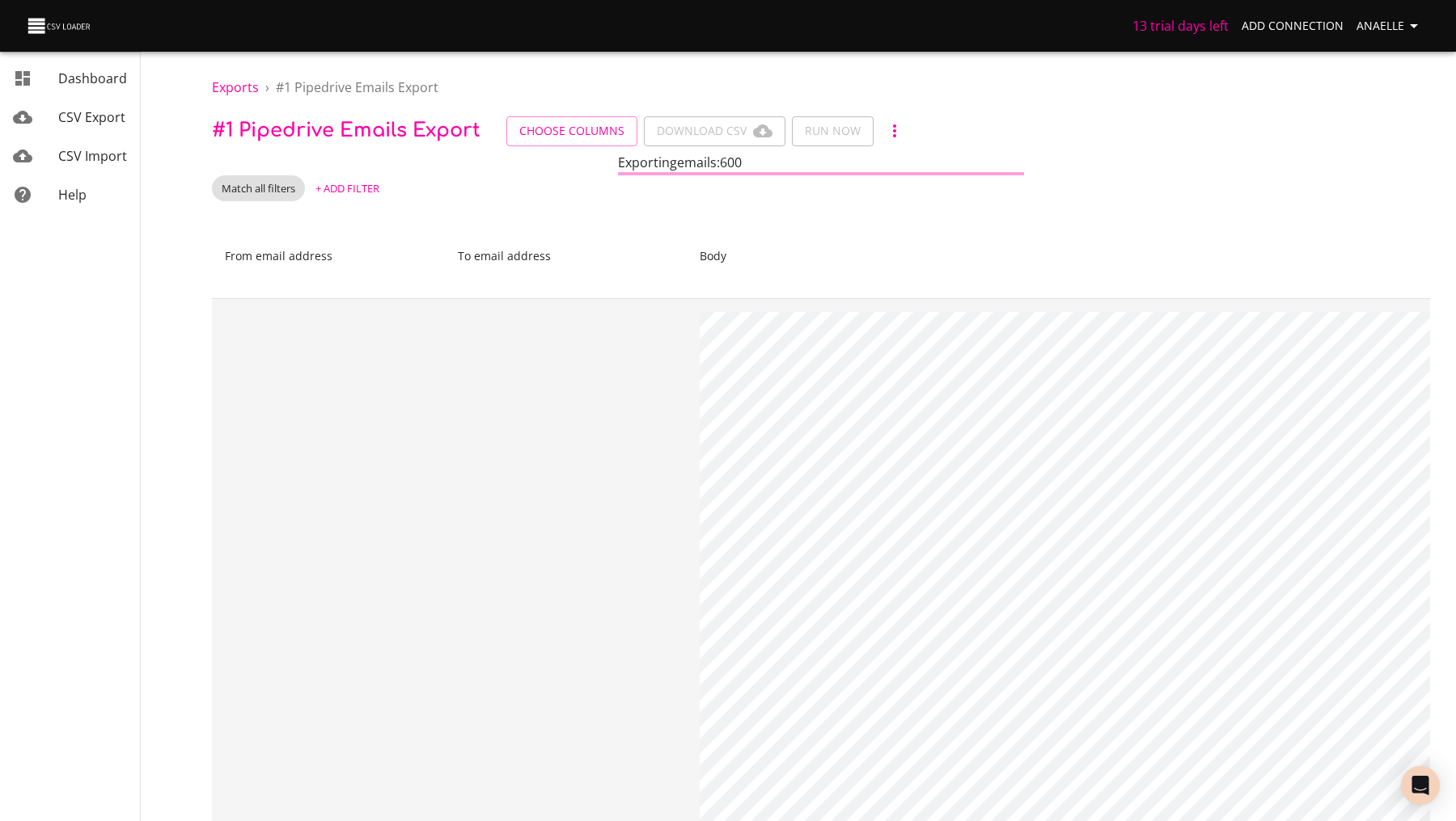
scroll to position [0, 0]
